Goal: Task Accomplishment & Management: Use online tool/utility

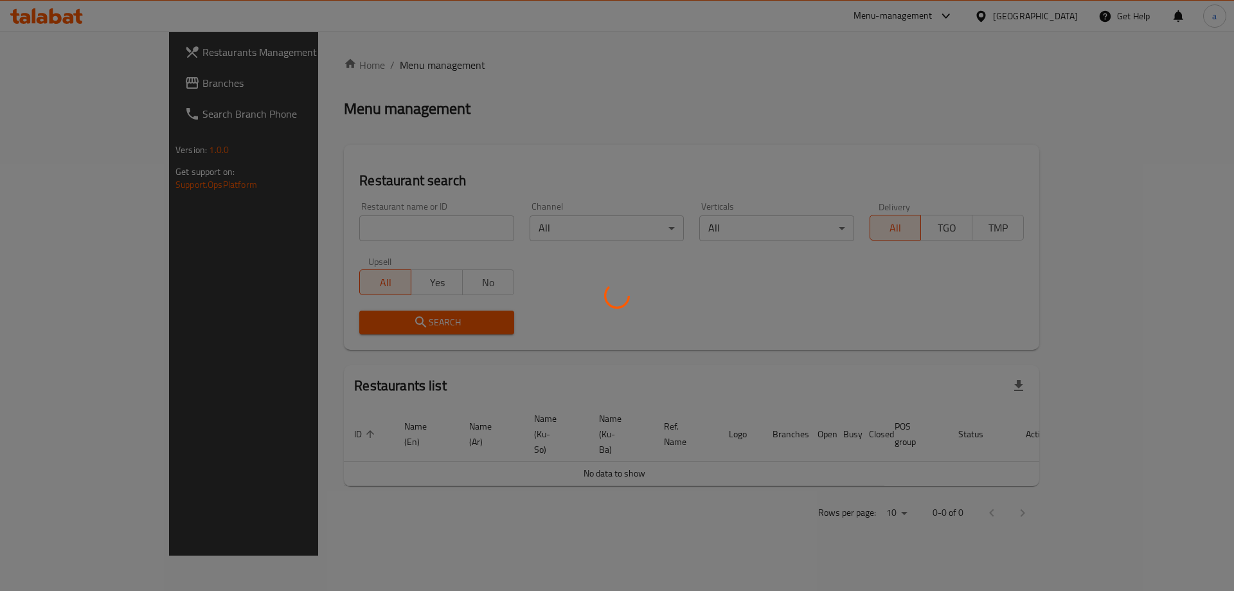
click at [63, 84] on div at bounding box center [617, 295] width 1234 height 591
click at [63, 82] on div at bounding box center [617, 295] width 1234 height 591
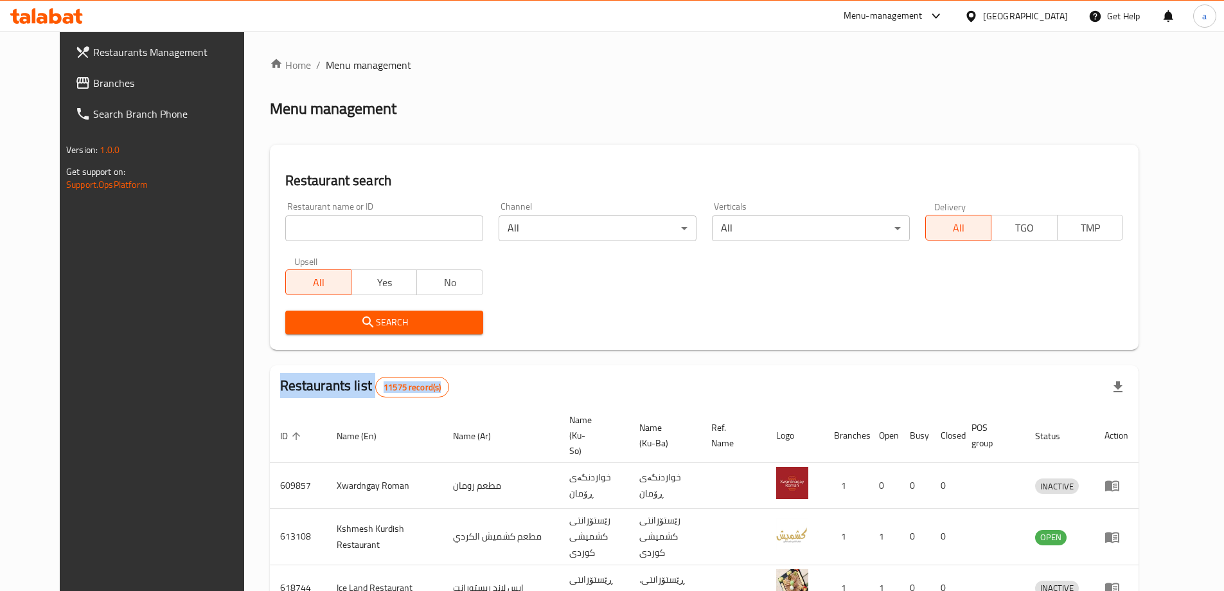
click at [93, 81] on span "Branches" at bounding box center [173, 82] width 161 height 15
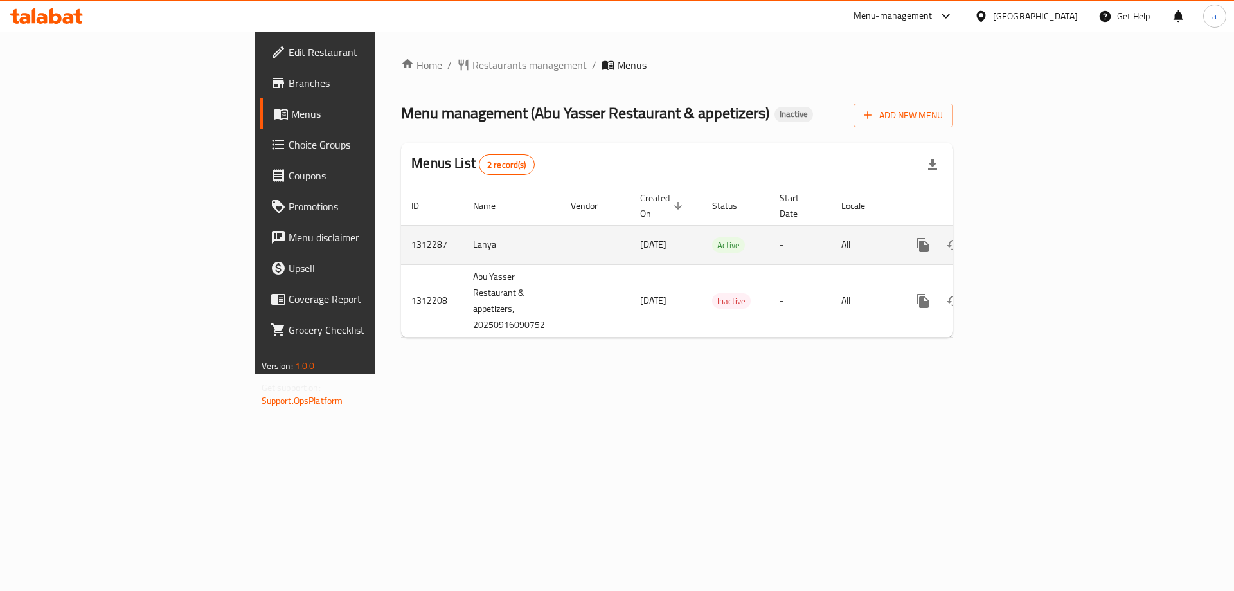
click at [1021, 239] on icon "enhanced table" at bounding box center [1015, 245] width 12 height 12
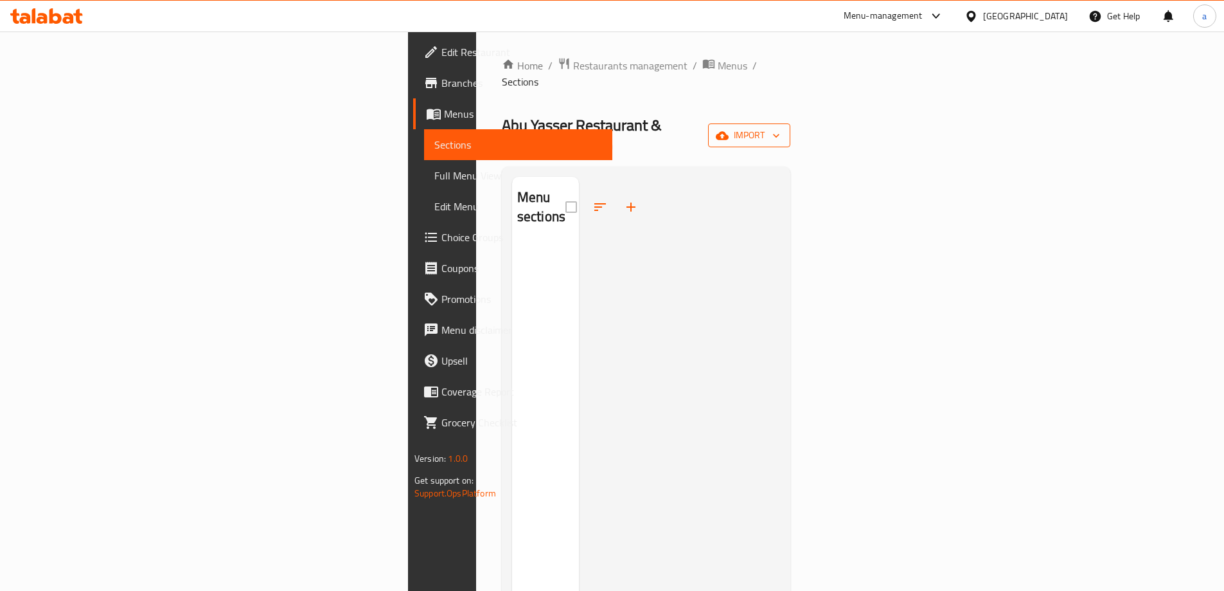
click at [780, 127] on span "import" at bounding box center [749, 135] width 62 height 16
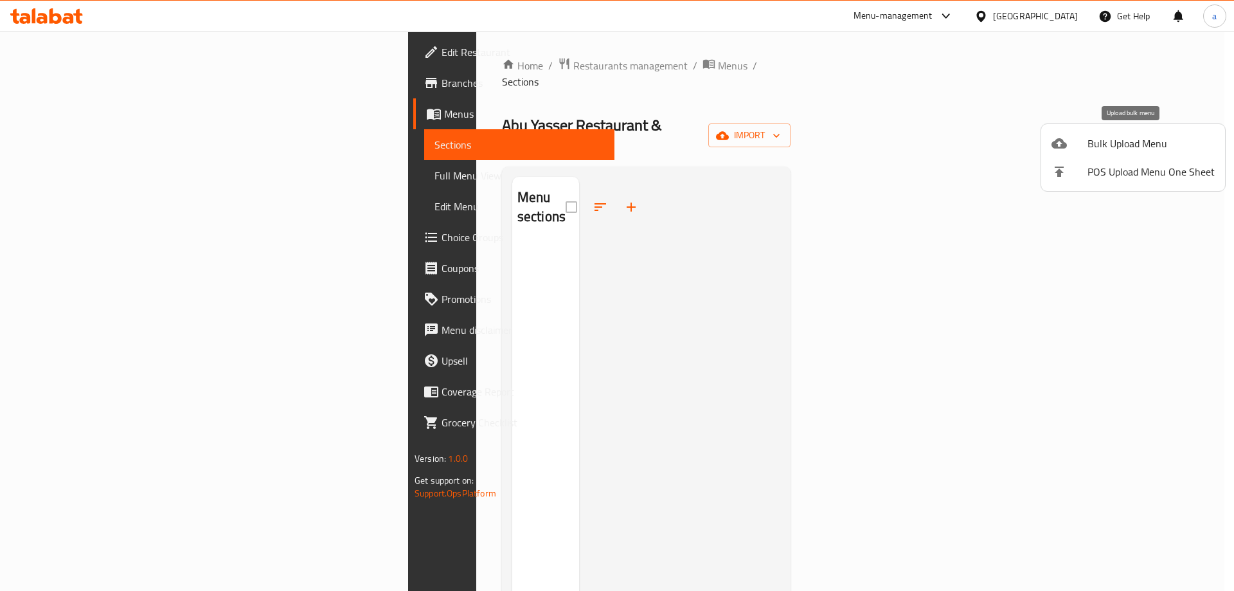
click at [1094, 137] on span "Bulk Upload Menu" at bounding box center [1150, 143] width 127 height 15
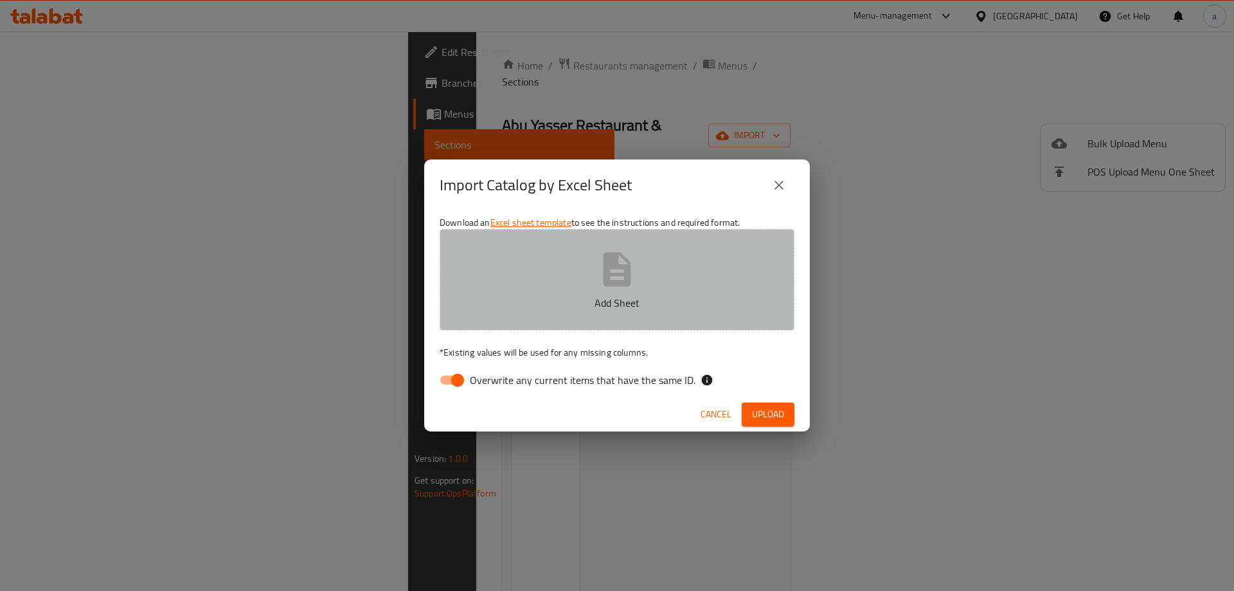
click at [600, 263] on icon "button" at bounding box center [616, 269] width 41 height 41
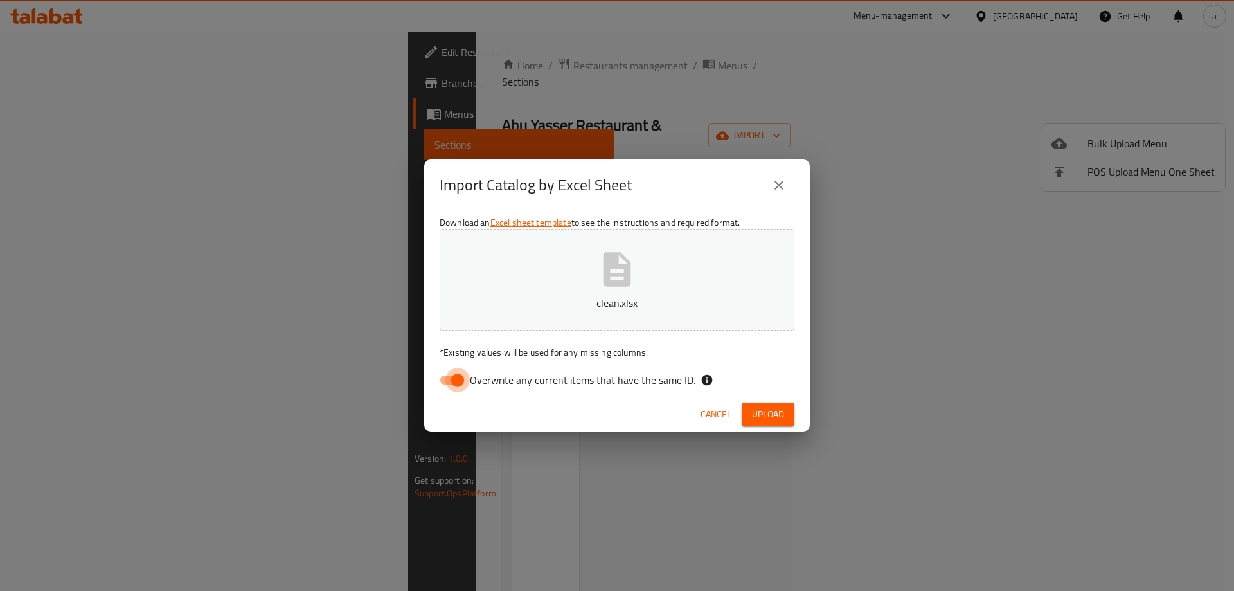
click at [461, 378] on input "Overwrite any current items that have the same ID." at bounding box center [457, 380] width 73 height 24
checkbox input "false"
click at [787, 410] on button "Upload" at bounding box center [768, 414] width 53 height 24
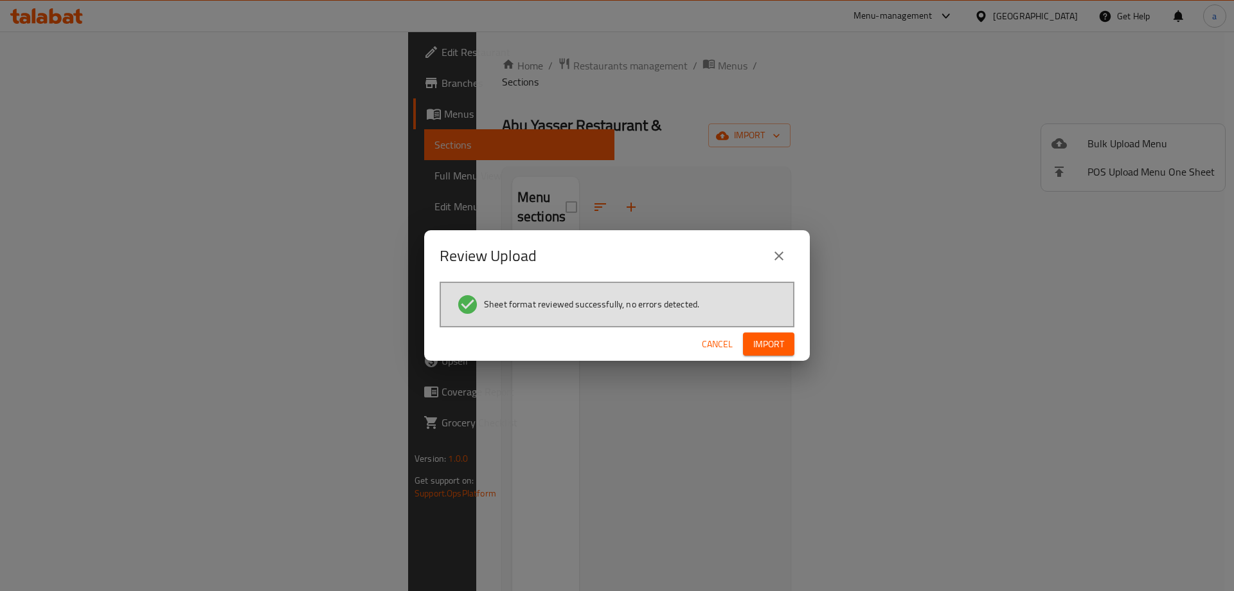
click at [767, 350] on span "Import" at bounding box center [768, 344] width 31 height 16
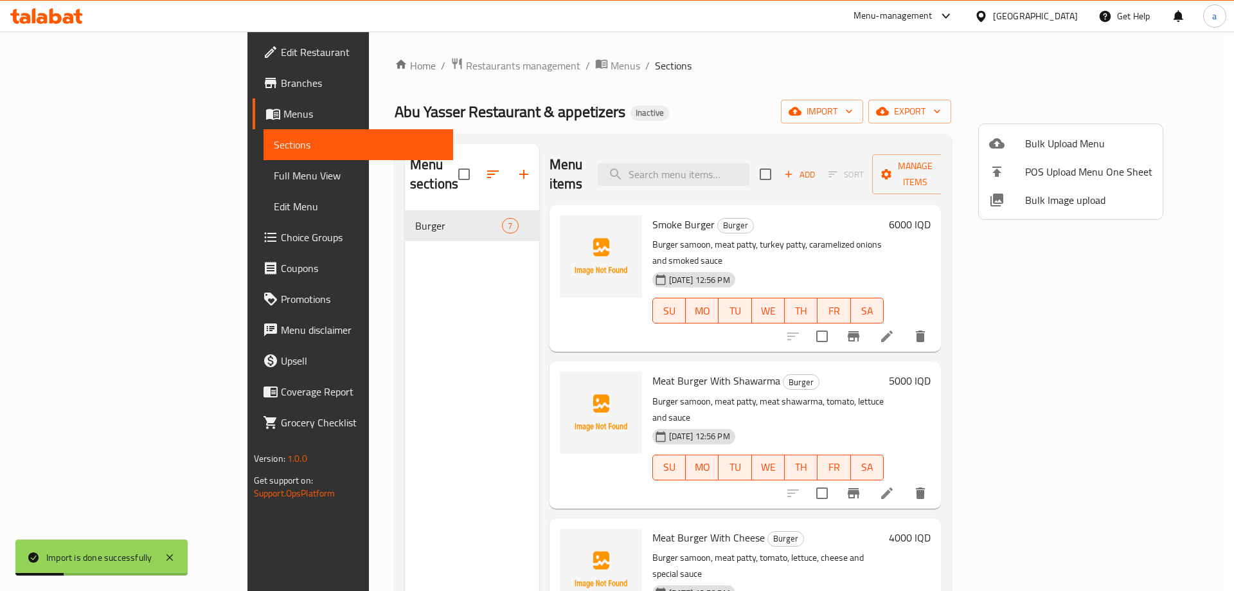
click at [117, 172] on div at bounding box center [617, 295] width 1234 height 591
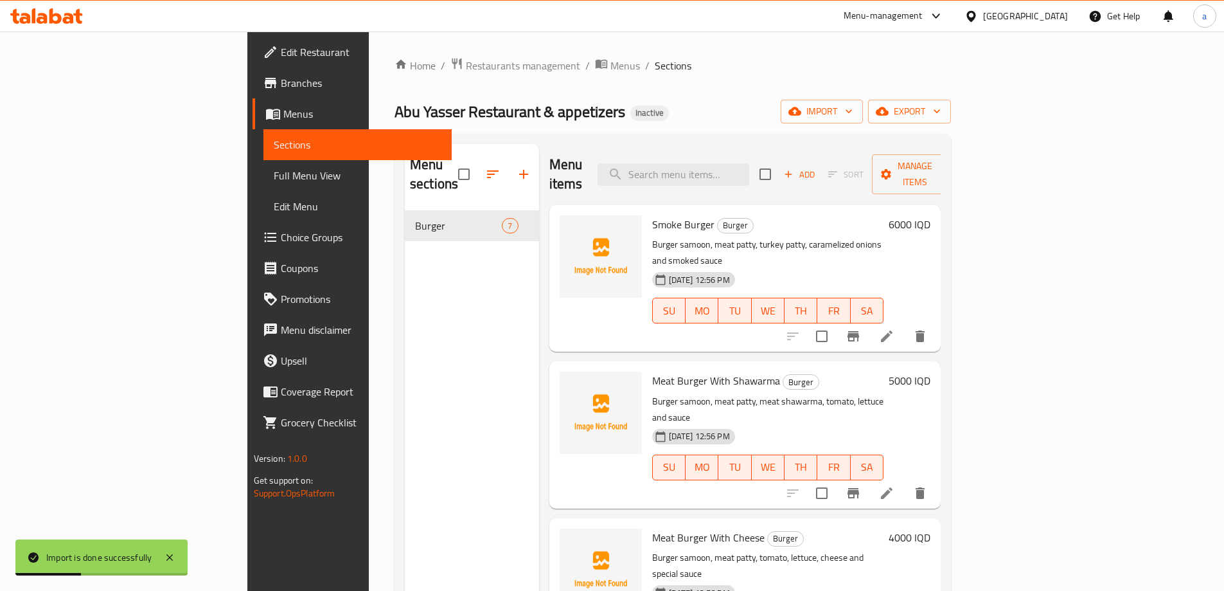
click at [274, 181] on span "Full Menu View" at bounding box center [358, 175] width 168 height 15
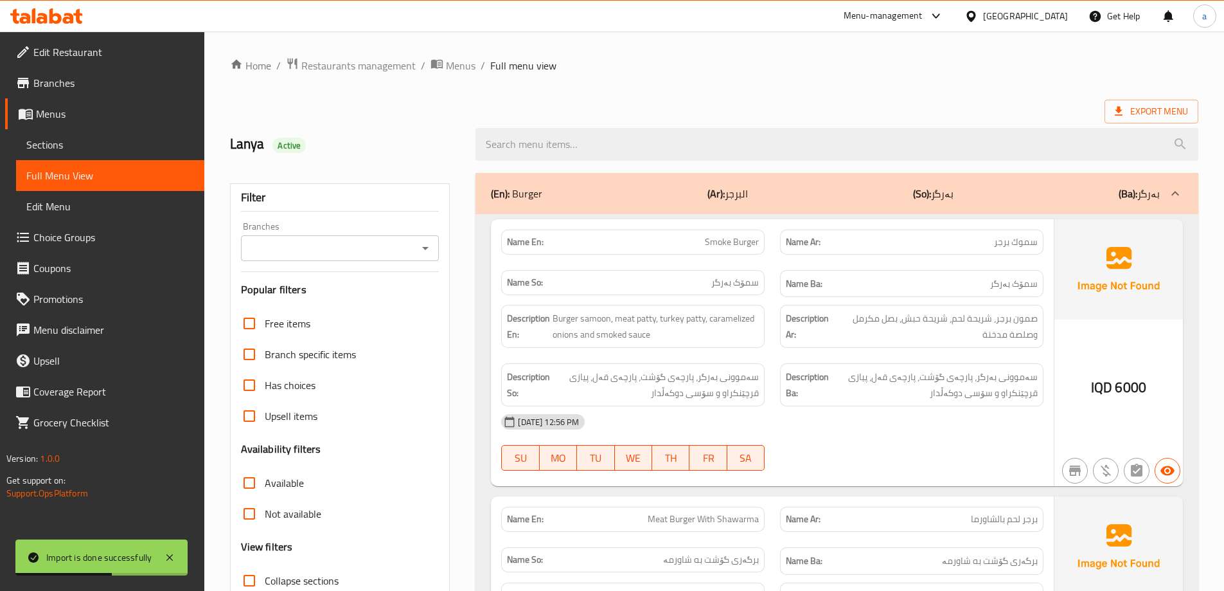
click at [418, 253] on icon "Open" at bounding box center [425, 247] width 15 height 15
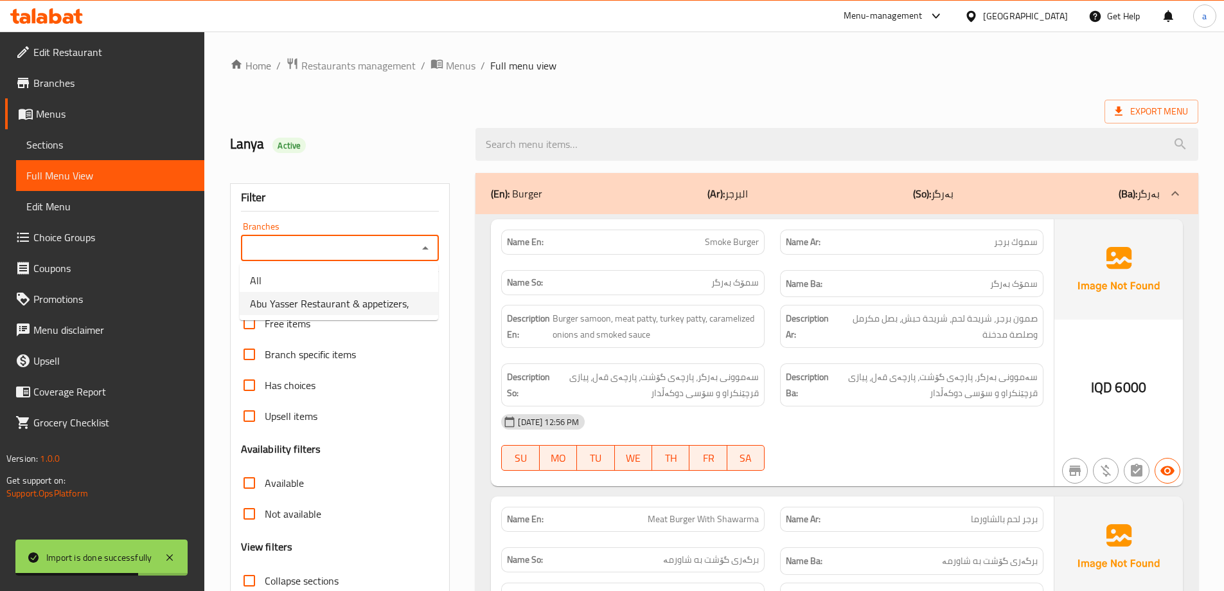
click at [323, 311] on span "Abu Yasser Restaurant & appetizers," at bounding box center [329, 303] width 159 height 15
type input "Abu Yasser Restaurant & appetizers,"
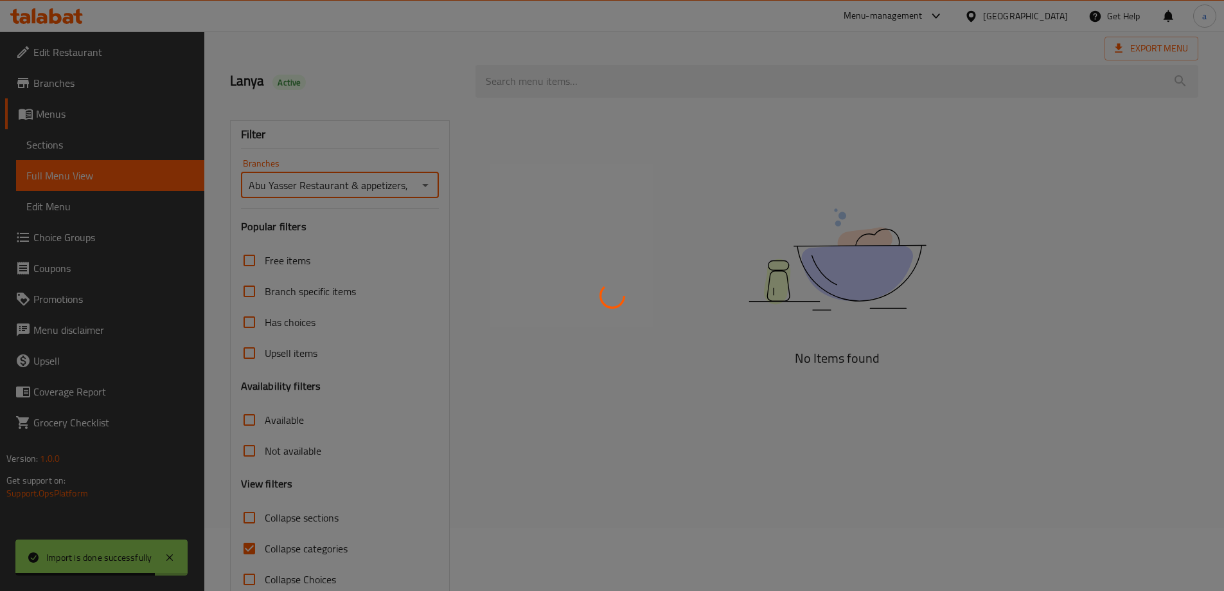
scroll to position [93, 0]
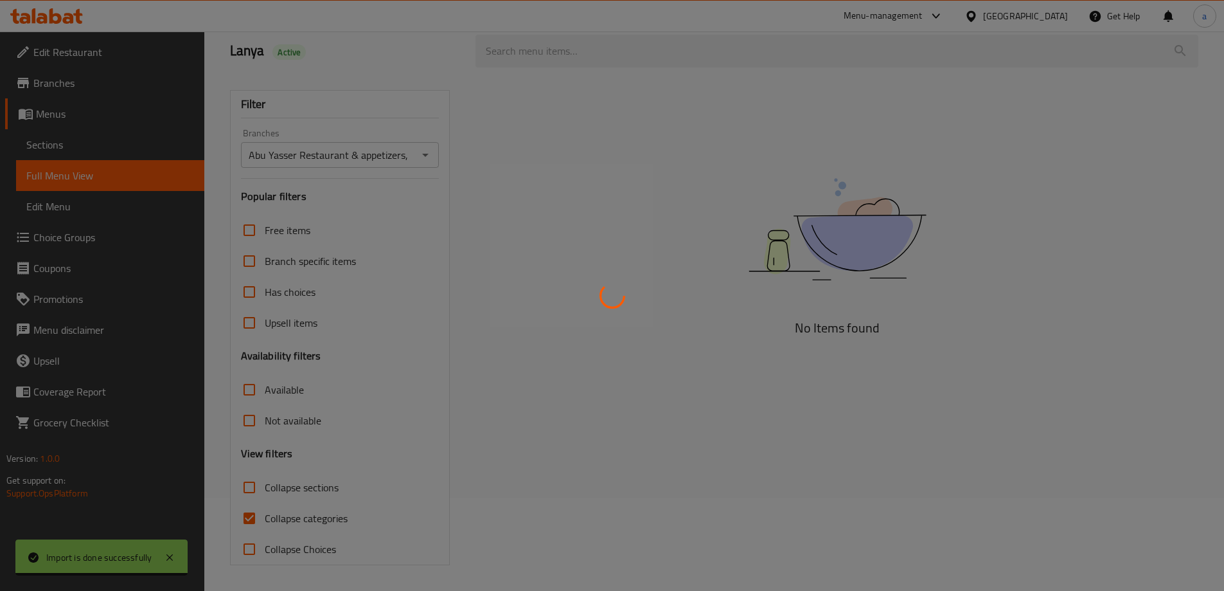
click at [294, 522] on div at bounding box center [612, 295] width 1224 height 591
click at [253, 515] on div at bounding box center [612, 295] width 1224 height 591
click at [258, 514] on div at bounding box center [612, 295] width 1224 height 591
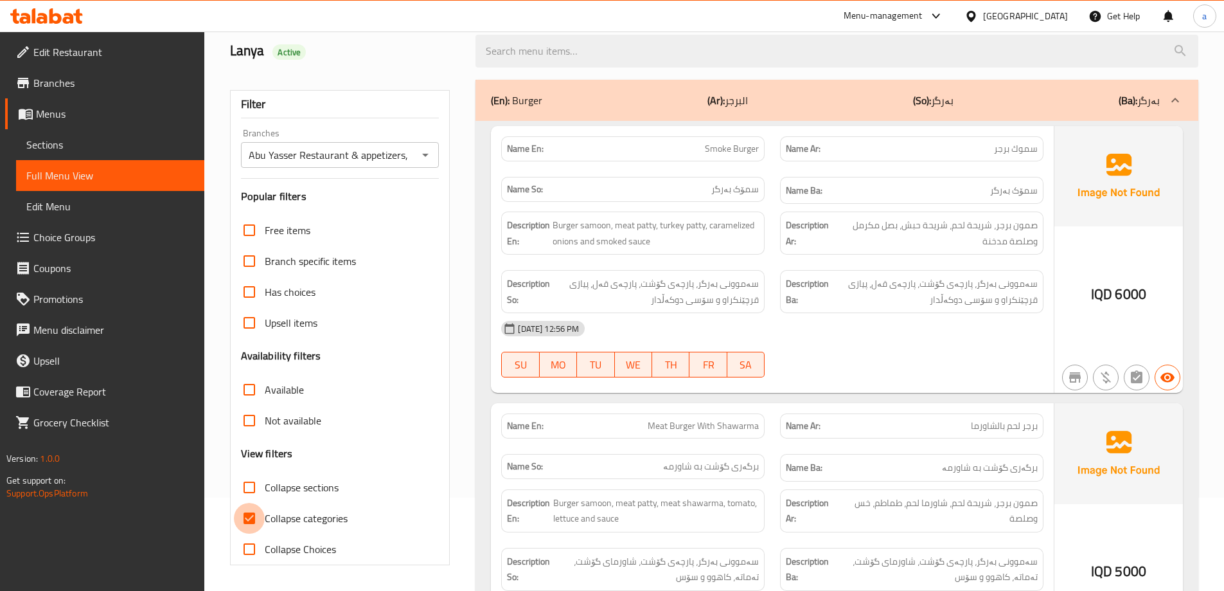
click at [258, 514] on input "Collapse categories" at bounding box center [249, 517] width 31 height 31
checkbox input "false"
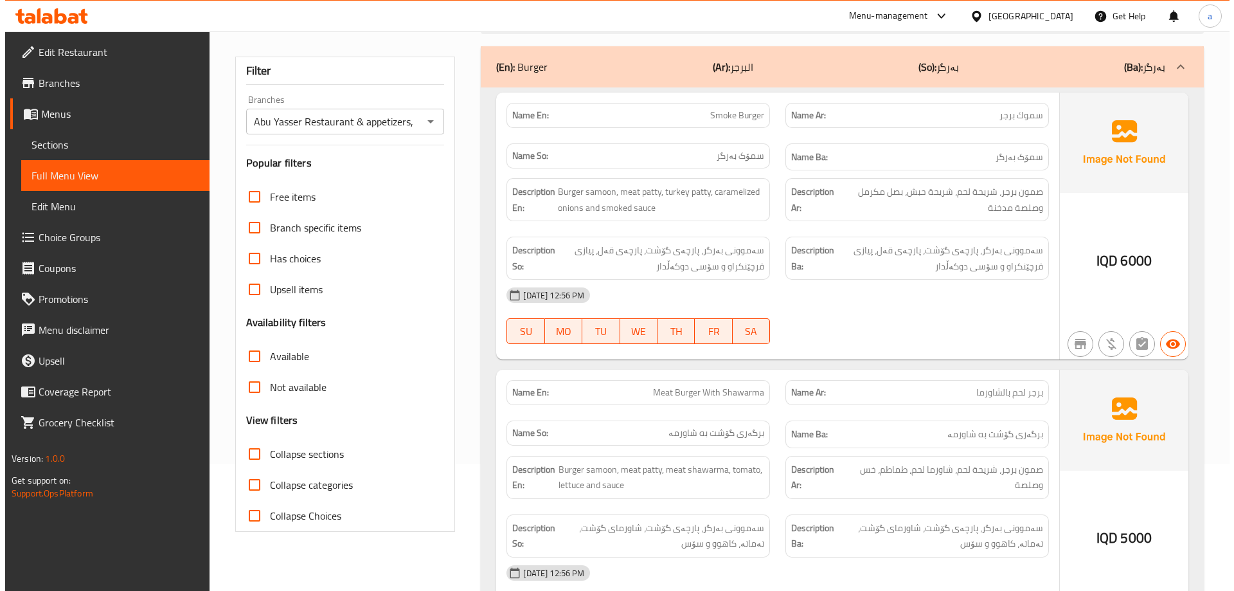
scroll to position [0, 0]
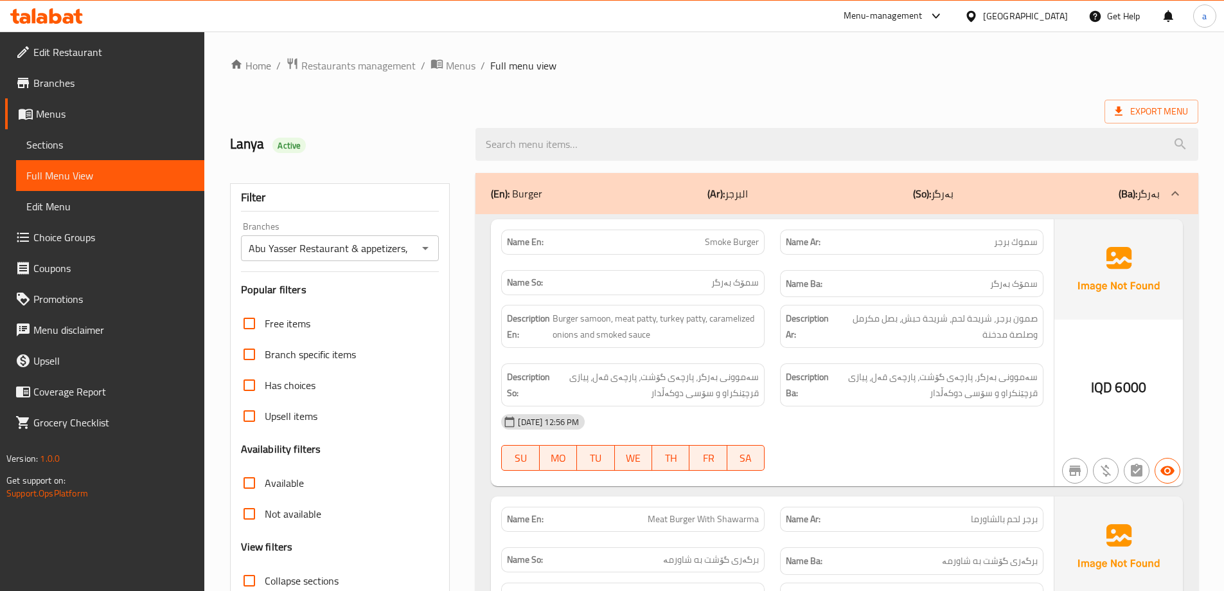
click at [743, 105] on div "Export Menu" at bounding box center [714, 112] width 968 height 24
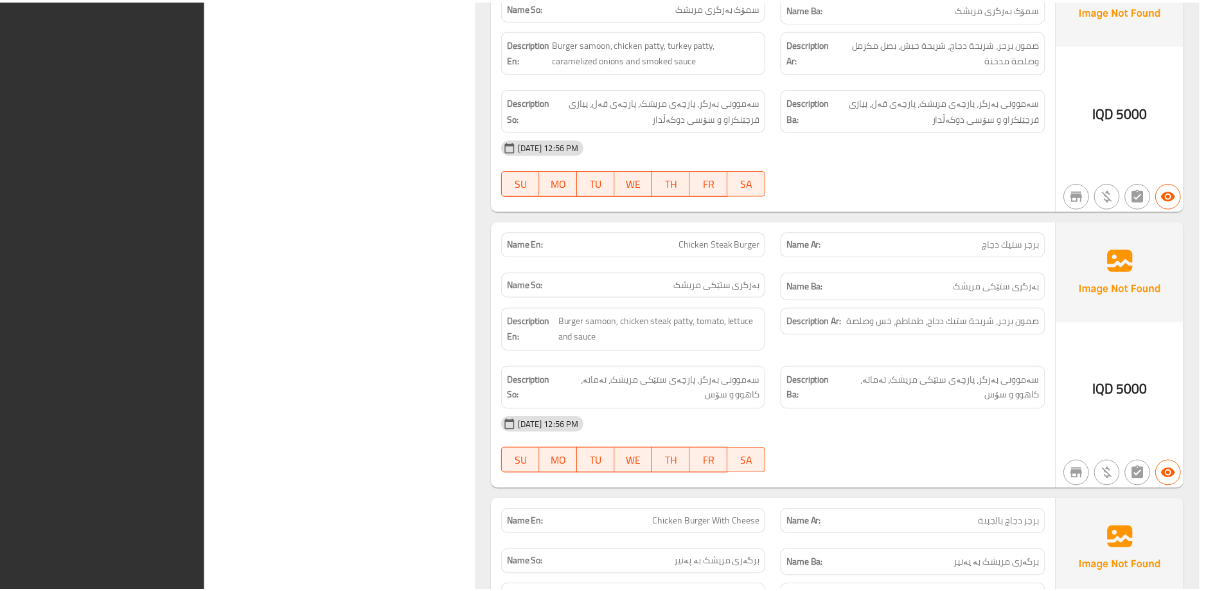
scroll to position [1610, 0]
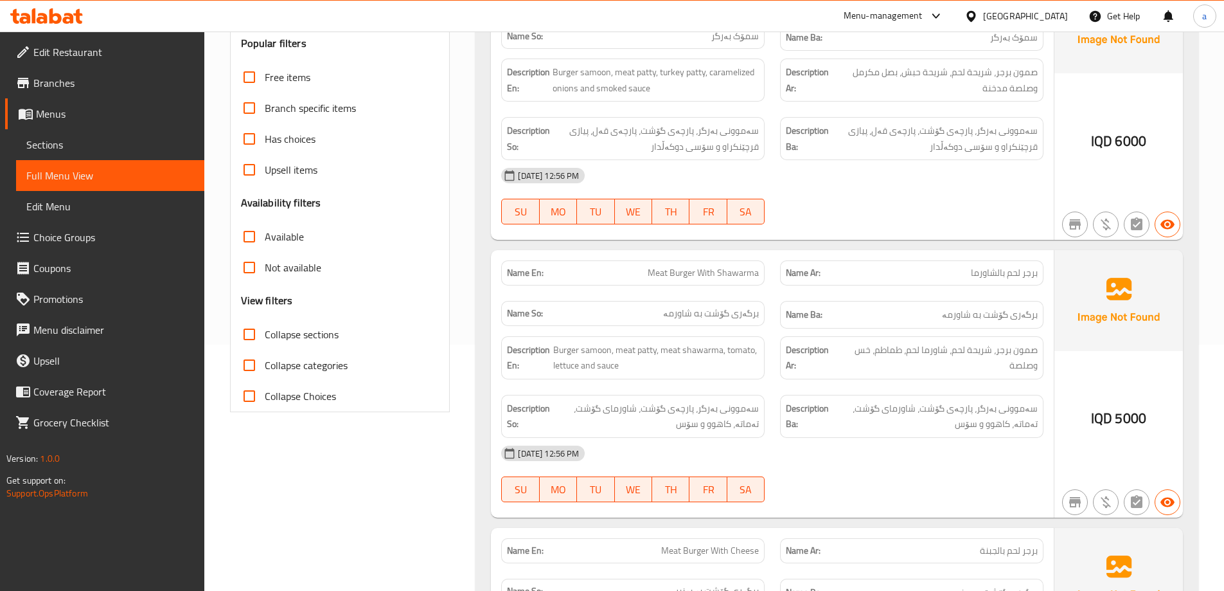
scroll to position [0, 0]
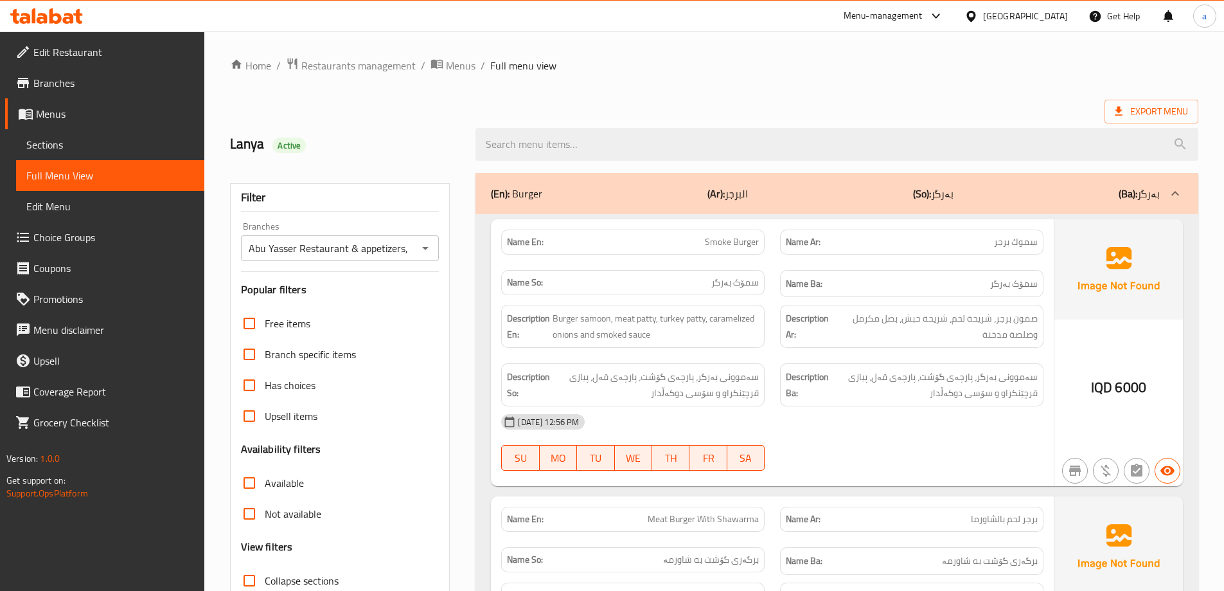
click at [881, 105] on div "Export Menu" at bounding box center [714, 112] width 968 height 24
